Goal: Transaction & Acquisition: Obtain resource

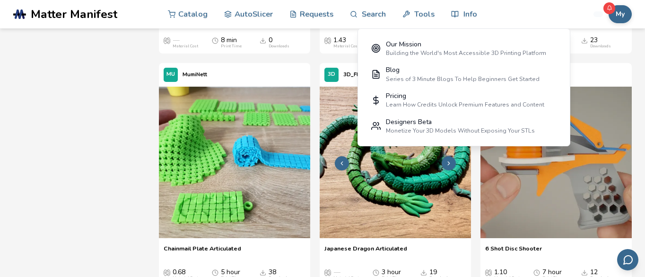
scroll to position [570, 0]
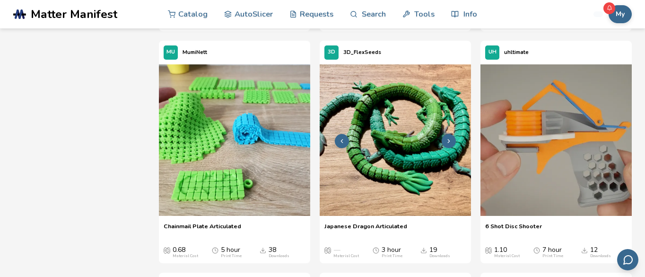
click at [368, 156] on img at bounding box center [395, 139] width 151 height 151
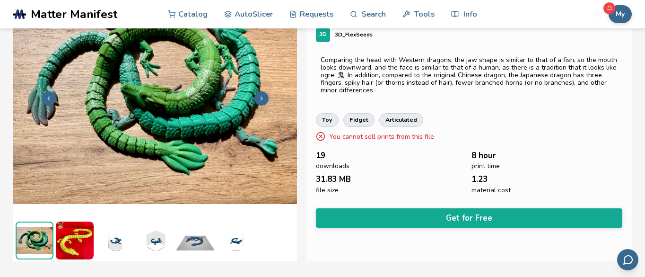
scroll to position [77, 0]
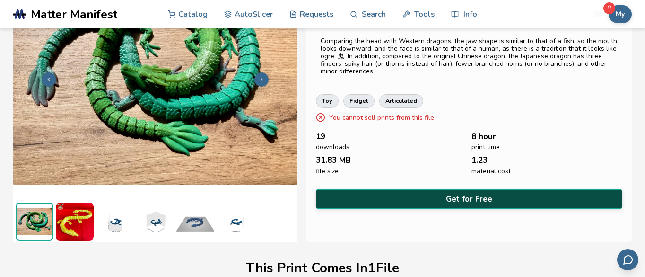
click at [421, 196] on button "Get for Free" at bounding box center [469, 198] width 307 height 19
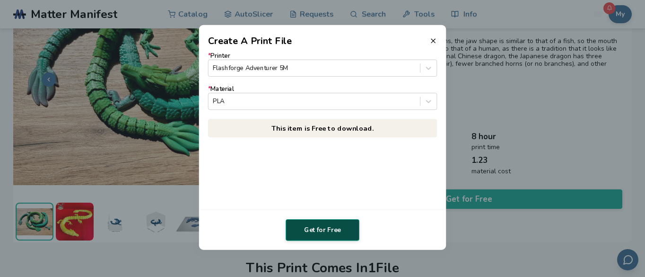
click at [335, 230] on button "Get for Free" at bounding box center [323, 230] width 74 height 22
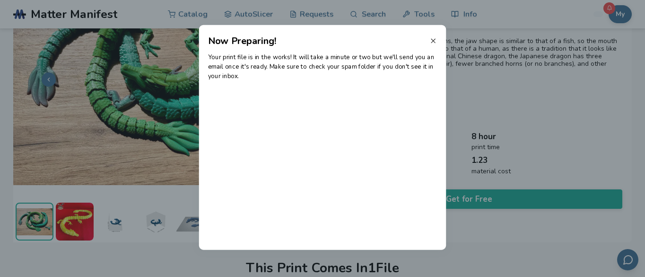
click at [434, 39] on line at bounding box center [434, 41] width 4 height 4
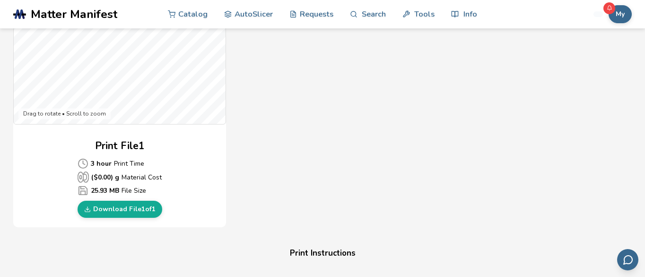
scroll to position [359, 0]
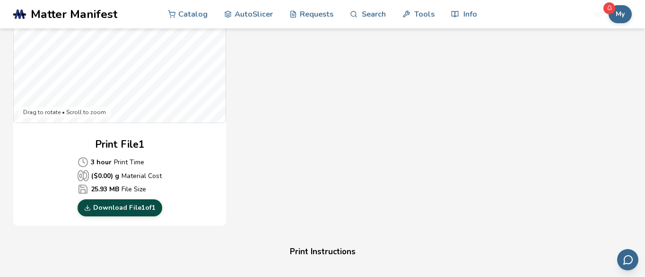
click at [120, 207] on link "Download File 1 of 1" at bounding box center [120, 207] width 85 height 17
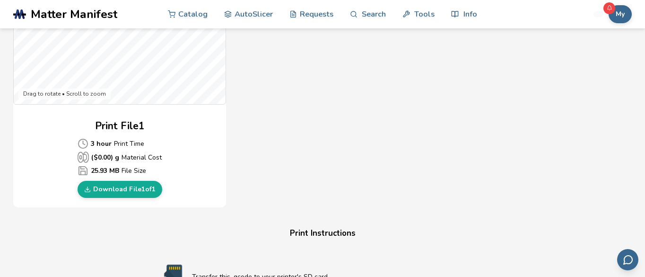
scroll to position [0, 0]
